Goal: Find specific page/section: Find specific page/section

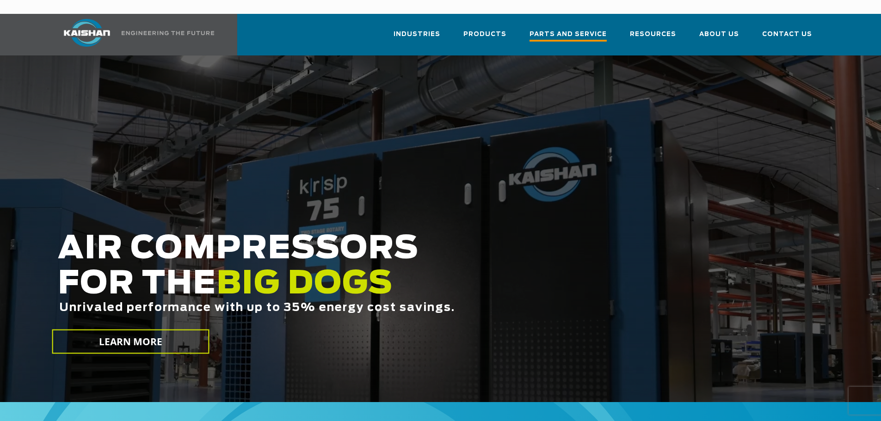
click at [564, 29] on span "Parts and Service" at bounding box center [568, 35] width 77 height 12
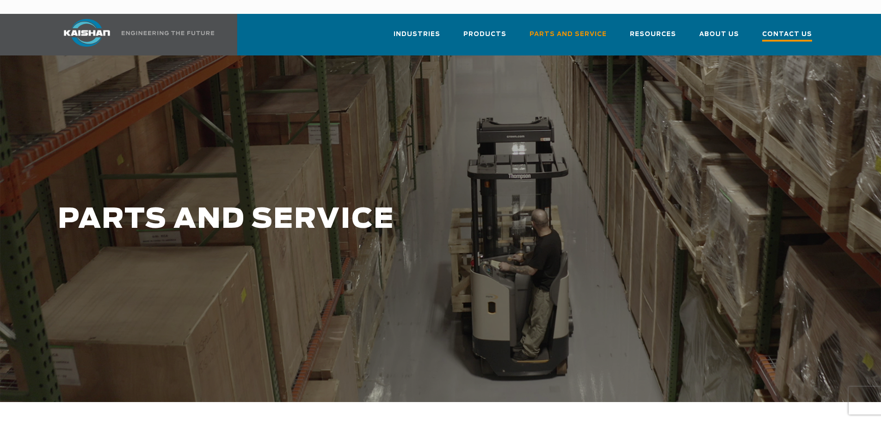
click at [776, 29] on span "Contact Us" at bounding box center [787, 35] width 50 height 12
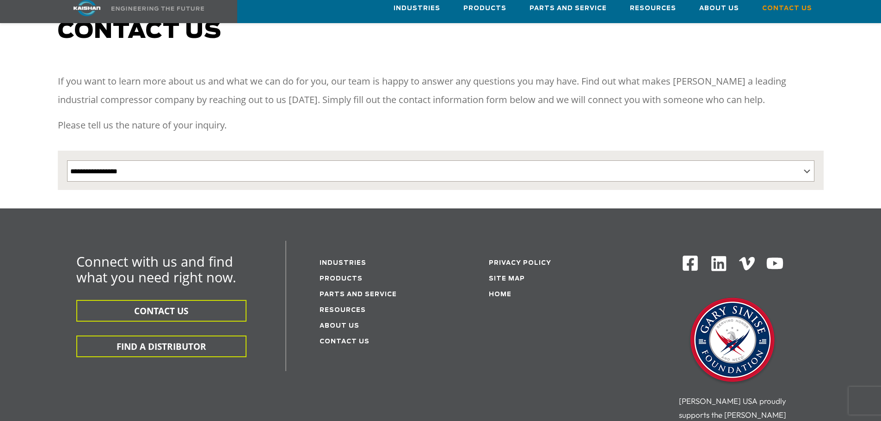
scroll to position [93, 0]
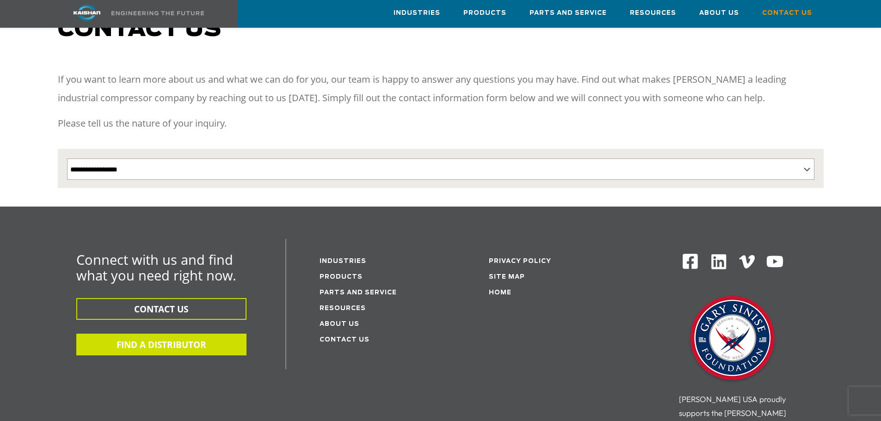
click at [196, 334] on button "FIND A DISTRIBUTOR" at bounding box center [161, 345] width 170 height 22
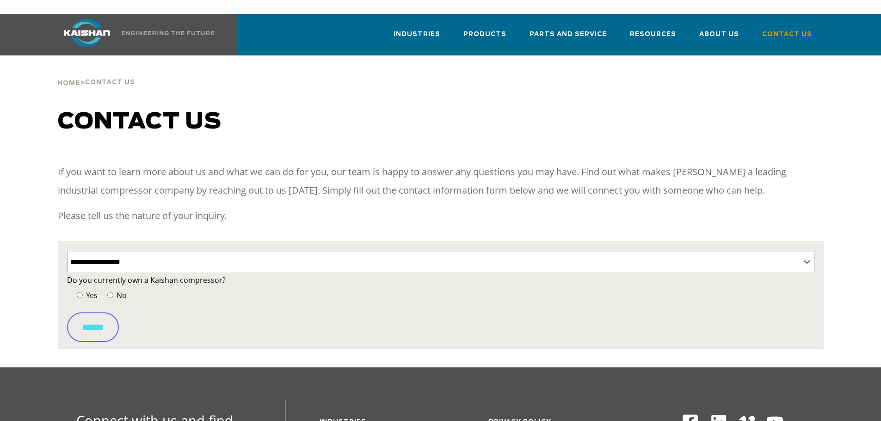
select select "**********"
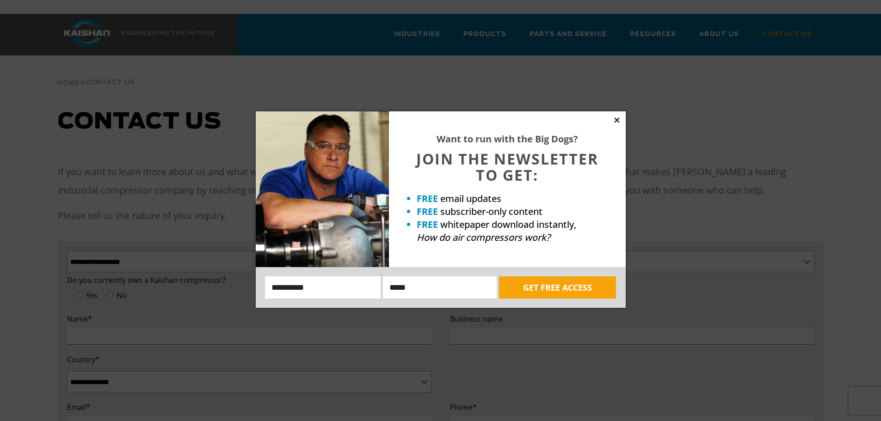
click at [616, 119] on icon at bounding box center [616, 119] width 5 height 5
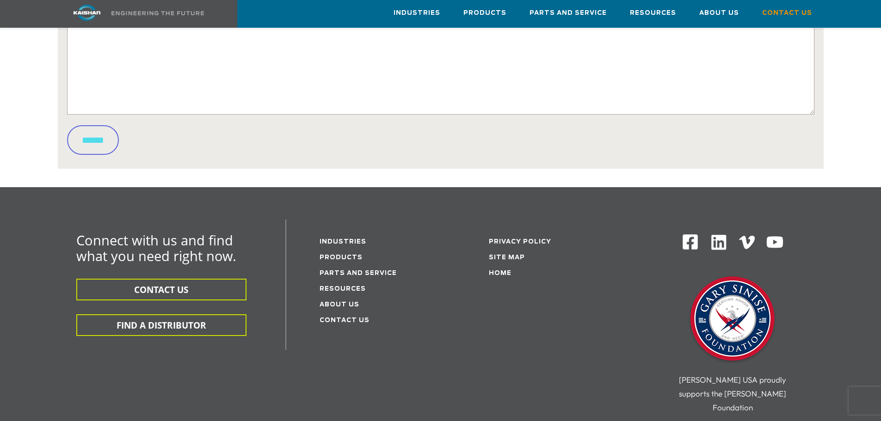
scroll to position [509, 0]
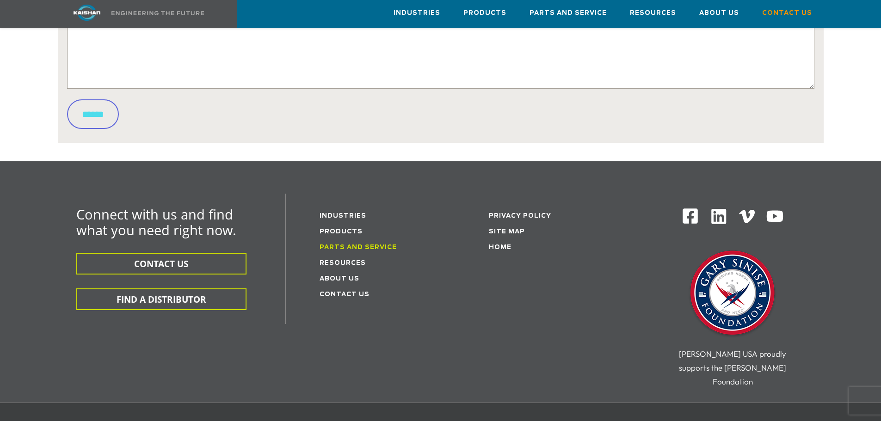
click at [345, 245] on link "Parts and service" at bounding box center [358, 248] width 77 height 6
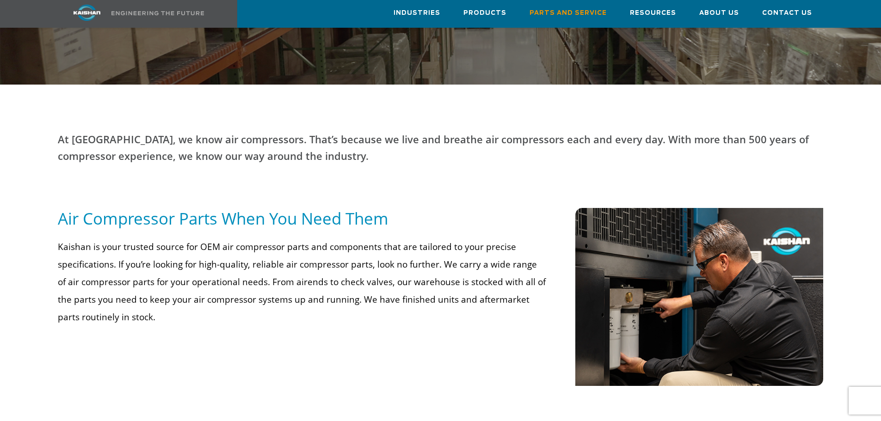
scroll to position [324, 0]
